Goal: Information Seeking & Learning: Learn about a topic

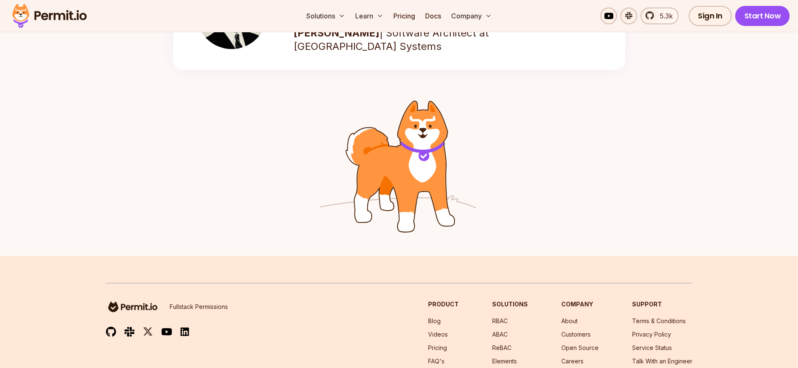
scroll to position [1283, 0]
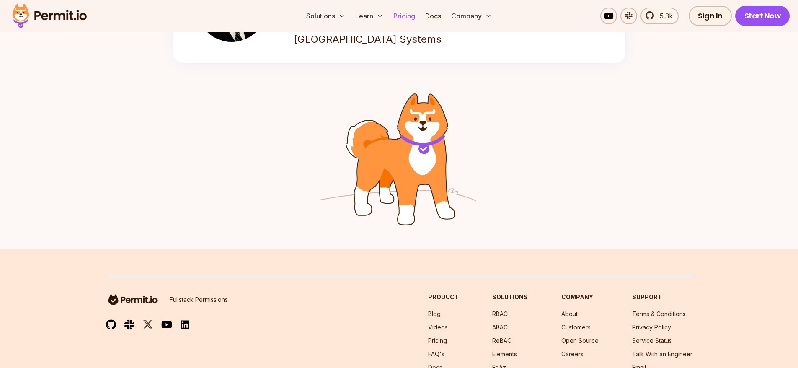
click at [410, 17] on link "Pricing" at bounding box center [404, 16] width 28 height 17
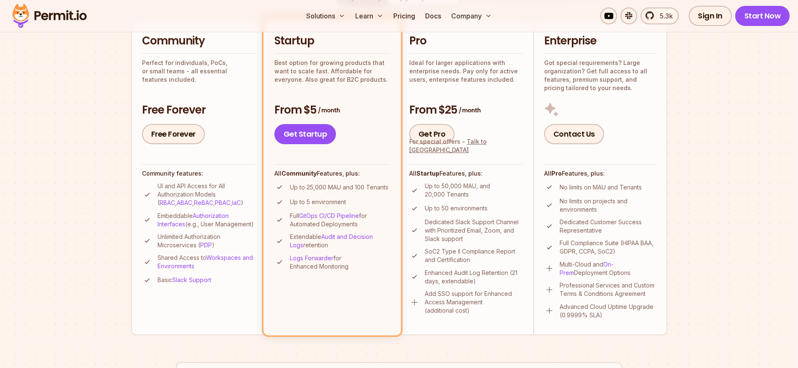
scroll to position [44, 0]
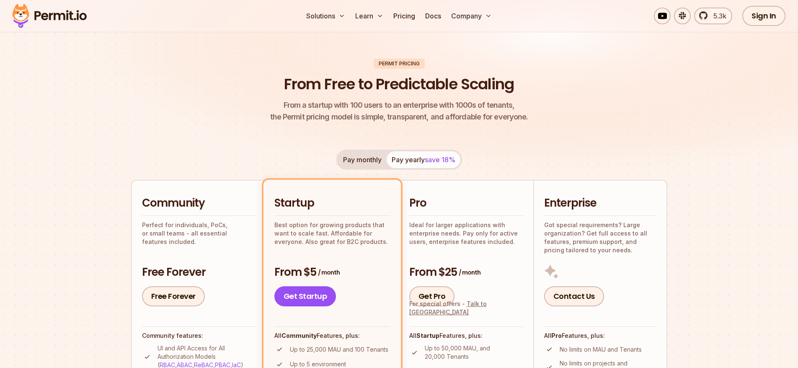
click at [376, 160] on button "Pay monthly" at bounding box center [362, 159] width 49 height 17
click at [414, 162] on button "Pay yearly save 18%" at bounding box center [424, 159] width 74 height 17
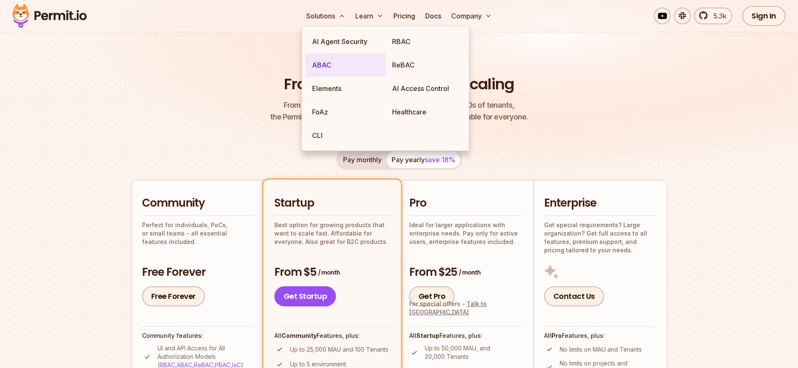
click at [348, 65] on link "ABAC" at bounding box center [345, 64] width 80 height 23
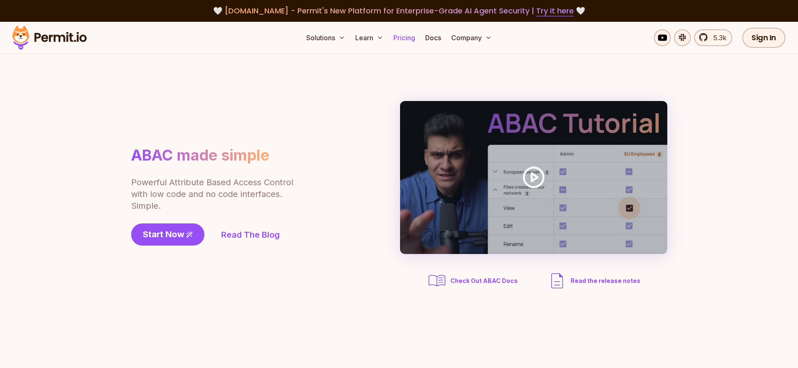
click at [413, 38] on link "Pricing" at bounding box center [404, 37] width 28 height 17
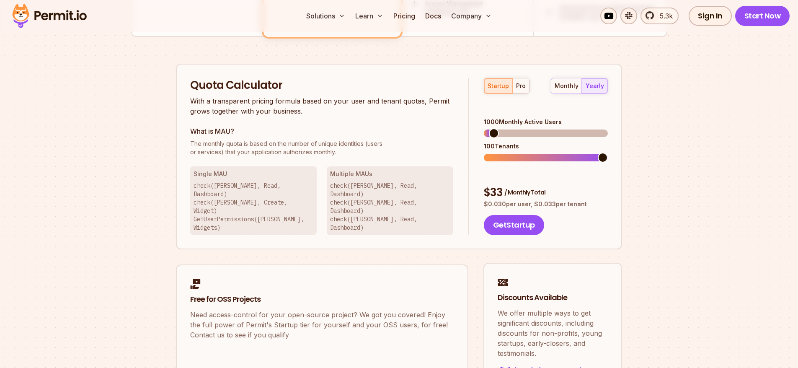
scroll to position [418, 0]
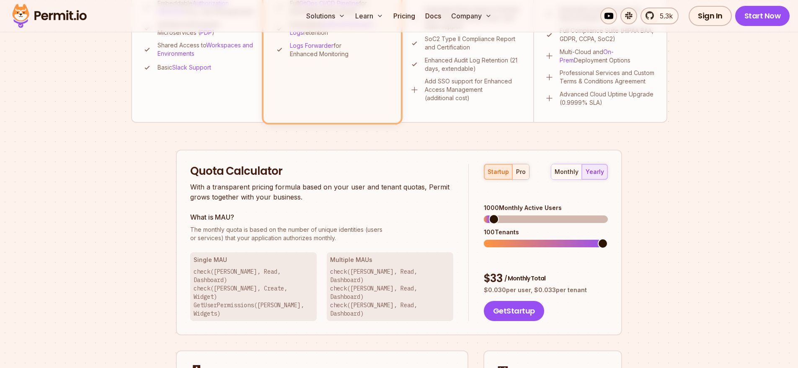
click at [527, 176] on button "pro" at bounding box center [520, 171] width 17 height 15
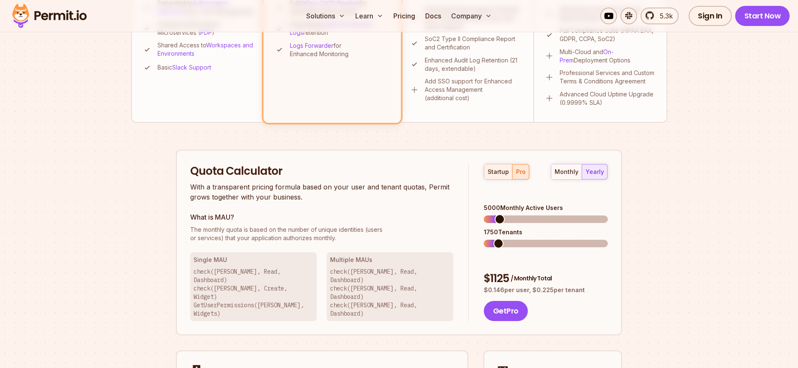
click at [498, 175] on div "startup" at bounding box center [498, 172] width 21 height 8
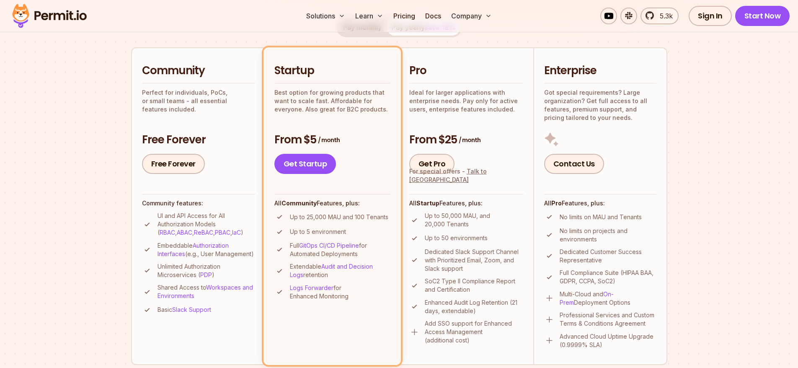
scroll to position [91, 0]
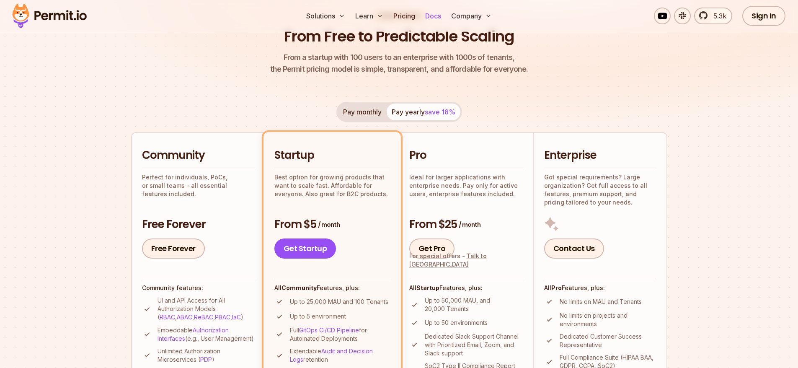
click at [434, 16] on link "Docs" at bounding box center [433, 16] width 23 height 17
